Goal: Task Accomplishment & Management: Manage account settings

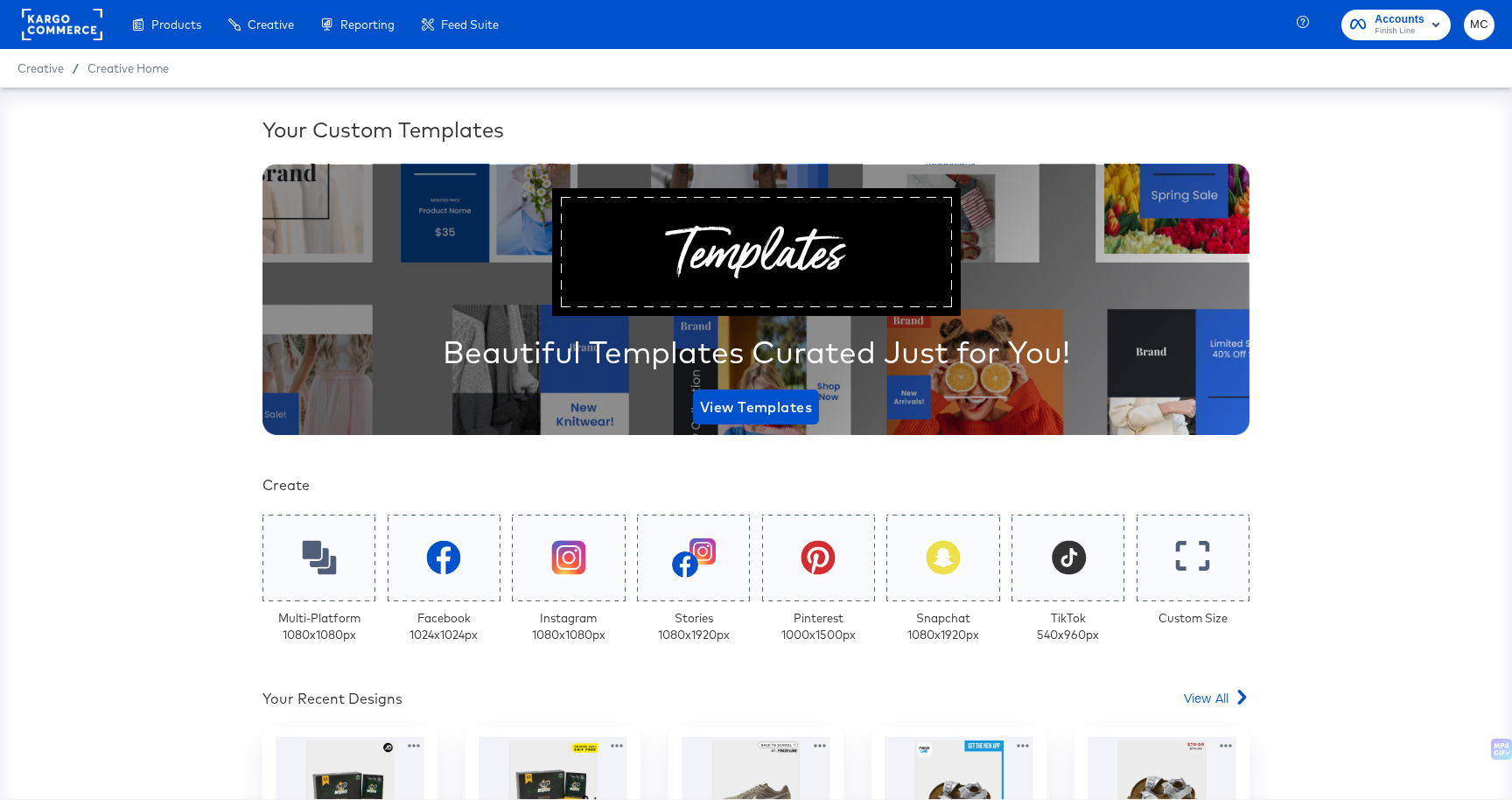
click at [56, 24] on rect at bounding box center [62, 24] width 81 height 31
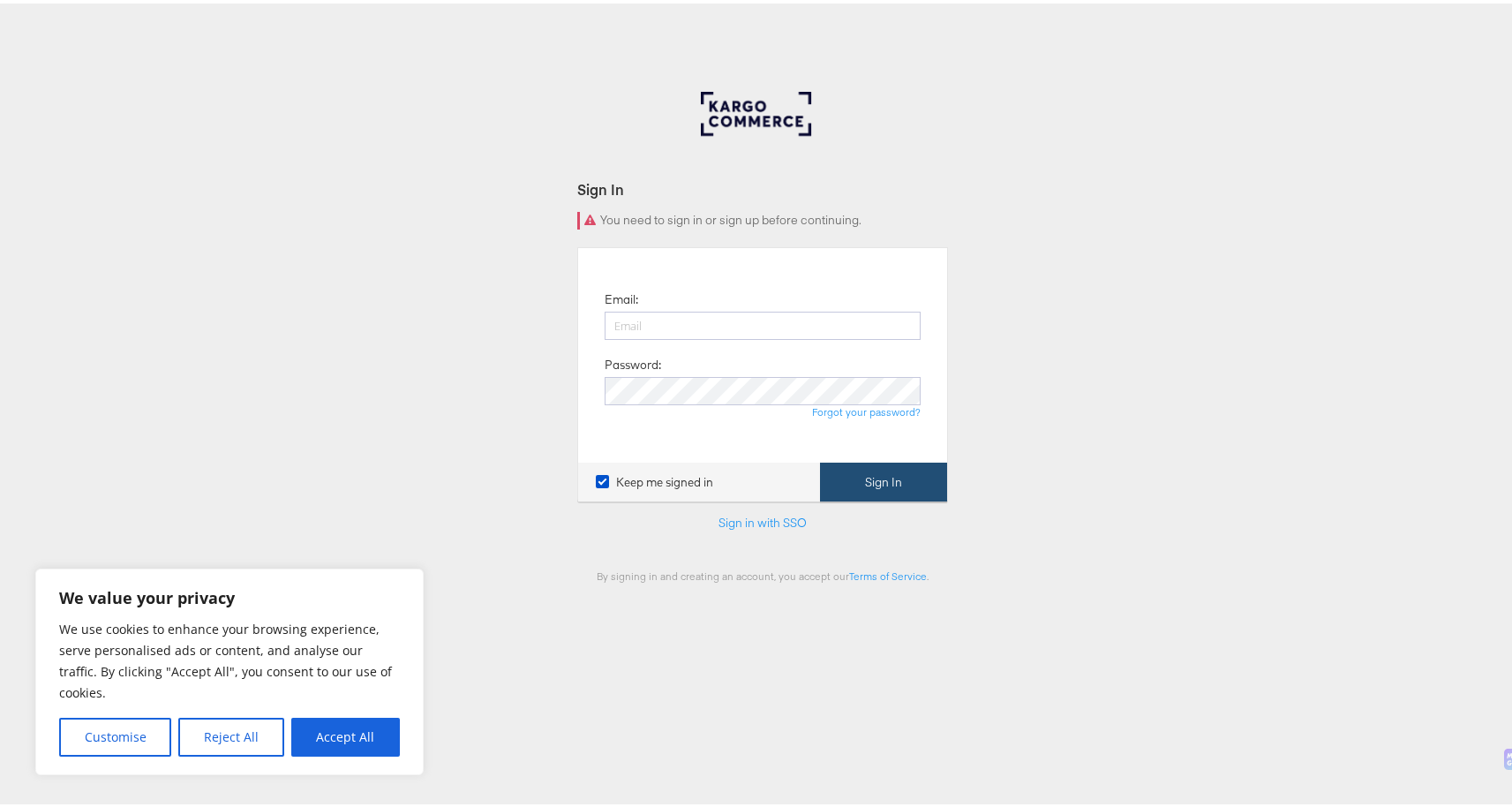
type input "[PERSON_NAME][EMAIL_ADDRESS][PERSON_NAME][DOMAIN_NAME]"
click at [897, 477] on button "Sign In" at bounding box center [883, 479] width 128 height 40
